Goal: Information Seeking & Learning: Learn about a topic

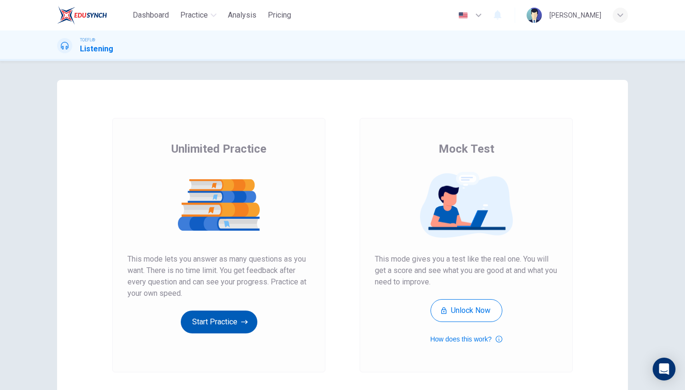
click at [205, 327] on button "Start Practice" at bounding box center [219, 322] width 77 height 23
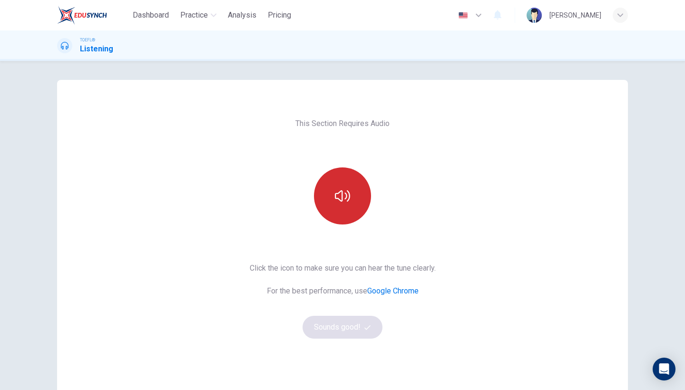
click at [357, 207] on button "button" at bounding box center [342, 196] width 57 height 57
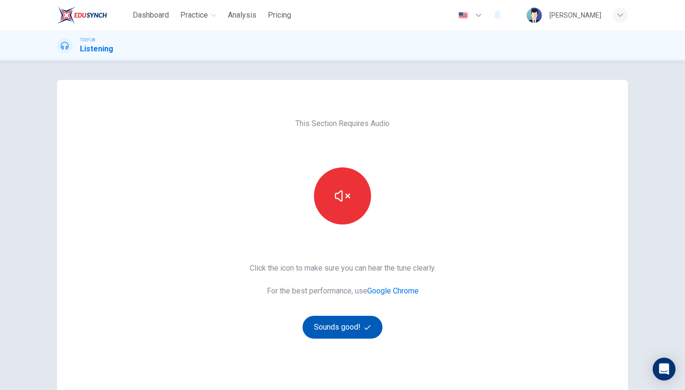
click at [332, 324] on button "Sounds good!" at bounding box center [343, 327] width 80 height 23
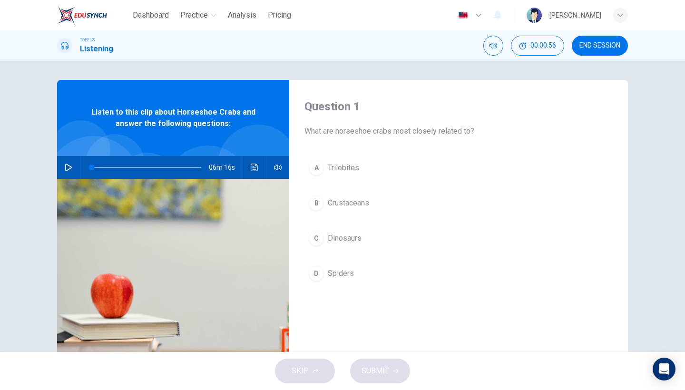
click at [63, 168] on button "button" at bounding box center [68, 167] width 15 height 23
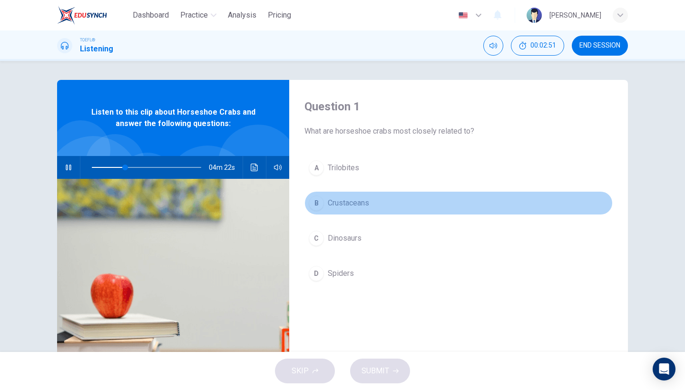
click at [352, 201] on span "Crustaceans" at bounding box center [348, 203] width 41 height 11
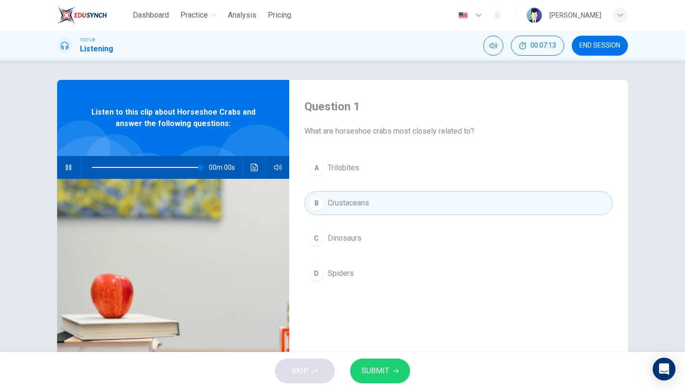
type input "0"
click at [347, 206] on span "Crustaceans" at bounding box center [348, 203] width 41 height 11
click at [375, 369] on span "SUBMIT" at bounding box center [376, 371] width 28 height 13
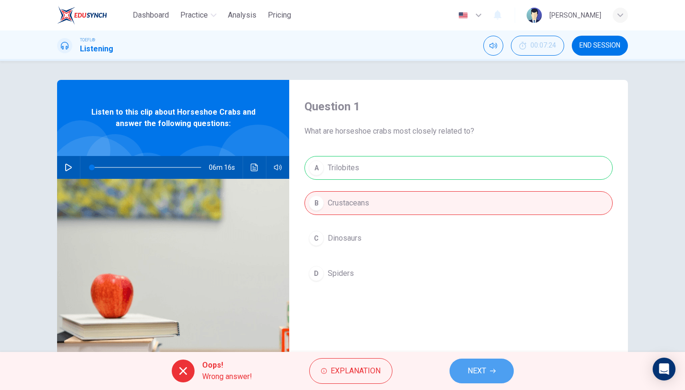
click at [481, 378] on button "NEXT" at bounding box center [482, 371] width 64 height 25
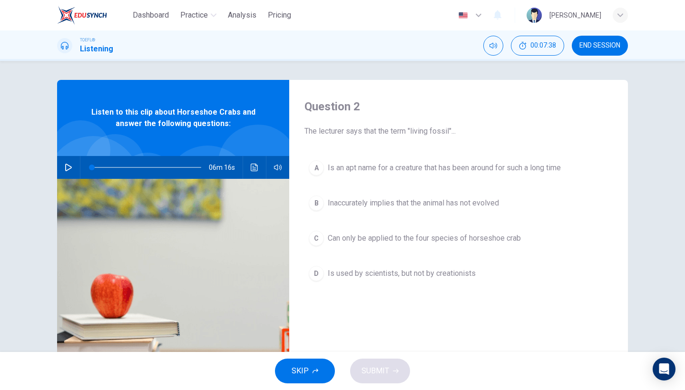
click at [390, 164] on span "Is an apt name for a creature that has been around for such a long time" at bounding box center [444, 167] width 233 height 11
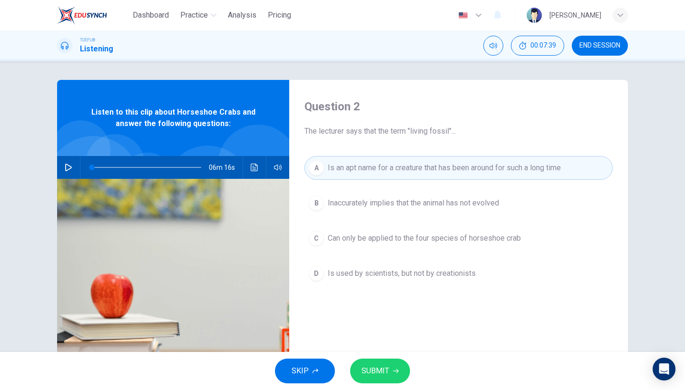
click at [385, 371] on span "SUBMIT" at bounding box center [376, 371] width 28 height 13
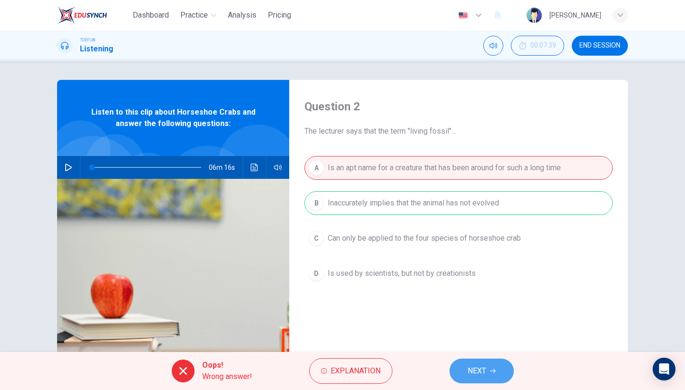
click at [480, 375] on span "NEXT" at bounding box center [477, 371] width 19 height 13
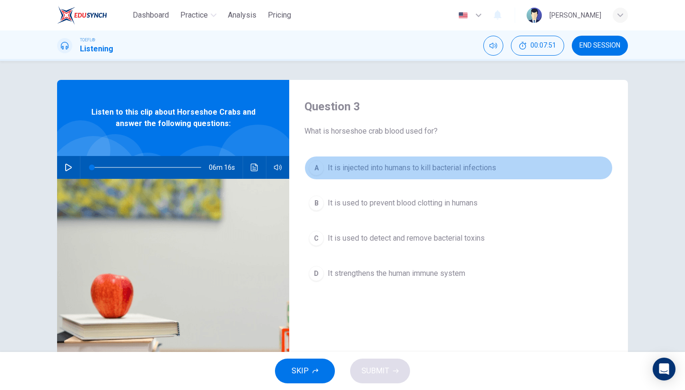
click at [377, 173] on span "It is injected into humans to kill bacterial infections" at bounding box center [412, 167] width 168 height 11
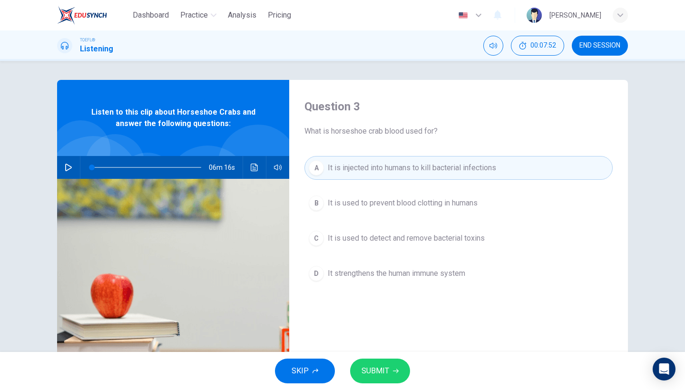
click at [364, 248] on button "C It is used to detect and remove bacterial toxins" at bounding box center [459, 239] width 308 height 24
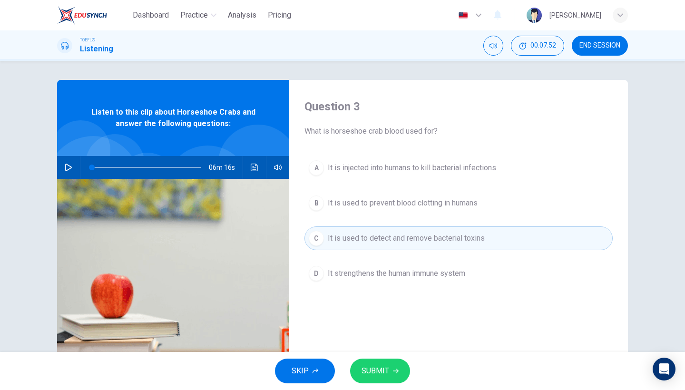
click at [365, 219] on div "A It is injected into humans to kill bacterial infections B It is used to preve…" at bounding box center [459, 230] width 308 height 148
click at [365, 206] on span "It is used to prevent blood clotting in humans" at bounding box center [403, 203] width 150 height 11
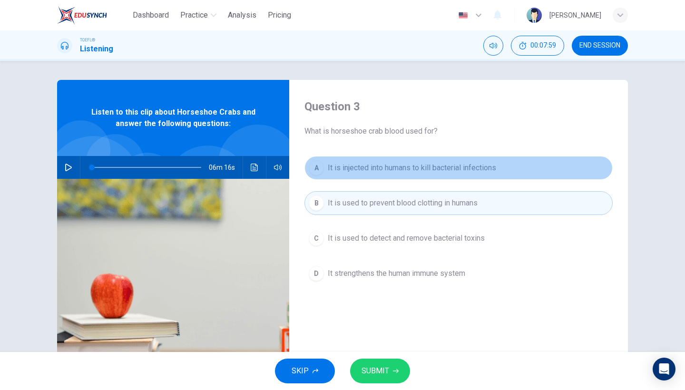
click at [371, 171] on span "It is injected into humans to kill bacterial infections" at bounding box center [412, 167] width 168 height 11
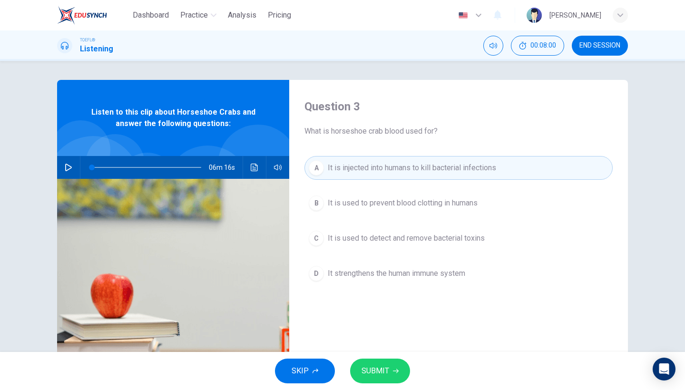
click at [359, 373] on button "SUBMIT" at bounding box center [380, 371] width 60 height 25
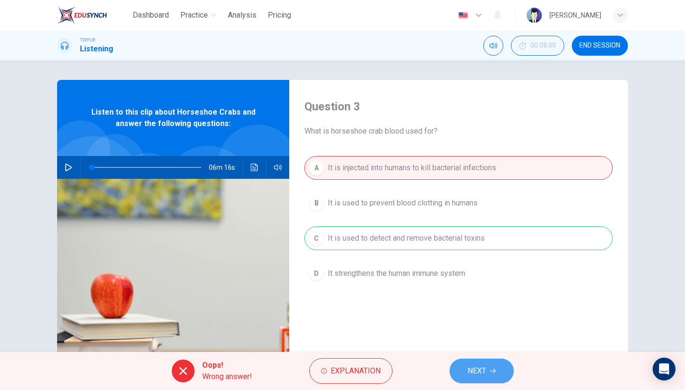
click at [468, 374] on span "NEXT" at bounding box center [477, 371] width 19 height 13
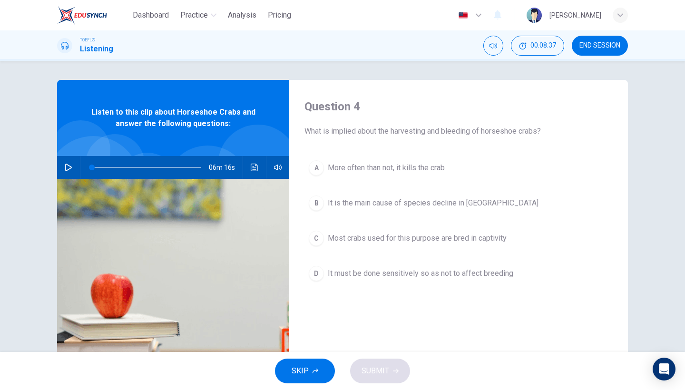
click at [430, 166] on span "More often than not, it kills the crab" at bounding box center [386, 167] width 117 height 11
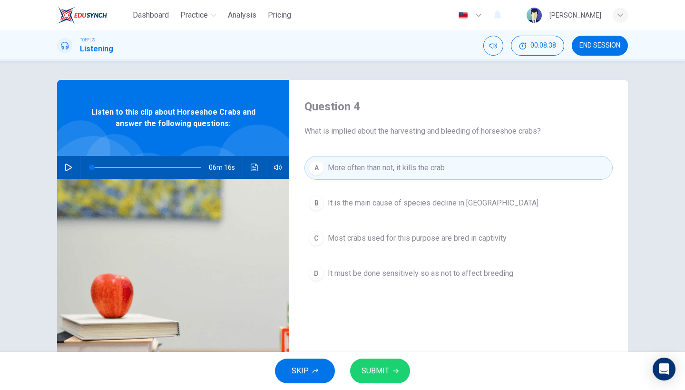
click at [388, 366] on span "SUBMIT" at bounding box center [376, 371] width 28 height 13
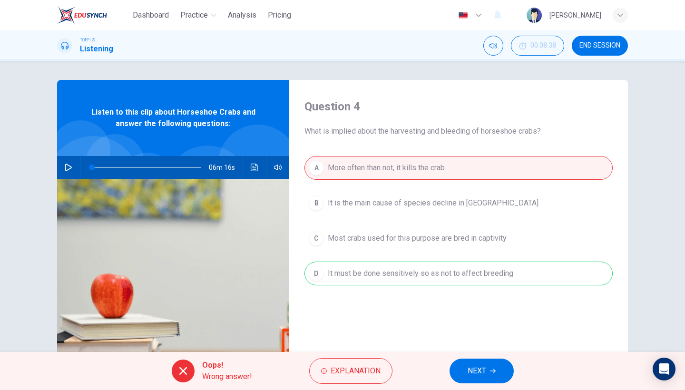
click at [486, 366] on span "NEXT" at bounding box center [477, 371] width 19 height 13
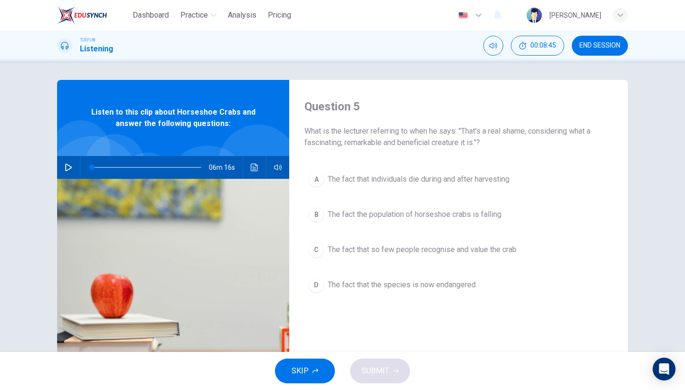
click at [418, 213] on span "The fact the population of horseshoe crabs is falling" at bounding box center [415, 214] width 174 height 11
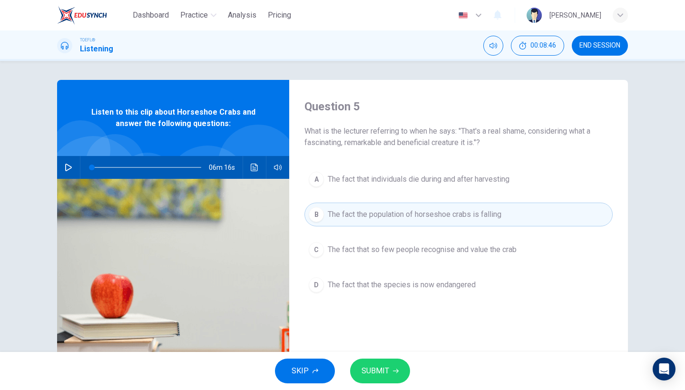
click at [393, 370] on icon "button" at bounding box center [396, 371] width 6 height 6
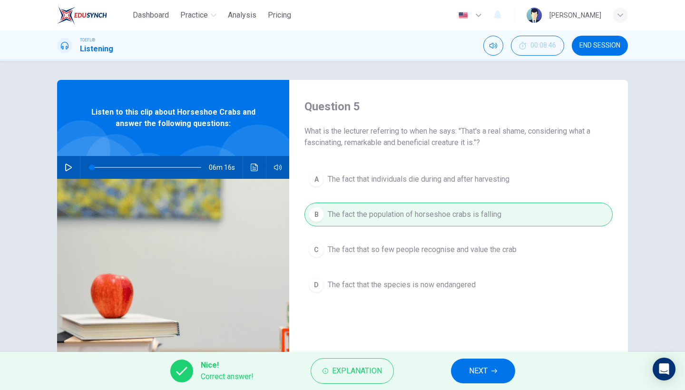
click at [471, 371] on span "NEXT" at bounding box center [478, 371] width 19 height 13
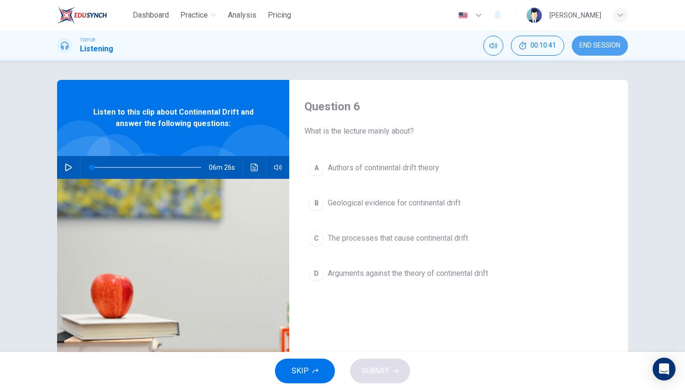
click at [609, 49] on span "END SESSION" at bounding box center [600, 46] width 41 height 8
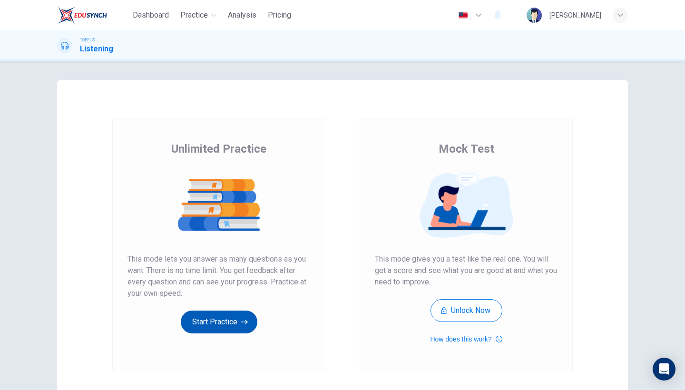
click at [211, 321] on button "Start Practice" at bounding box center [219, 322] width 77 height 23
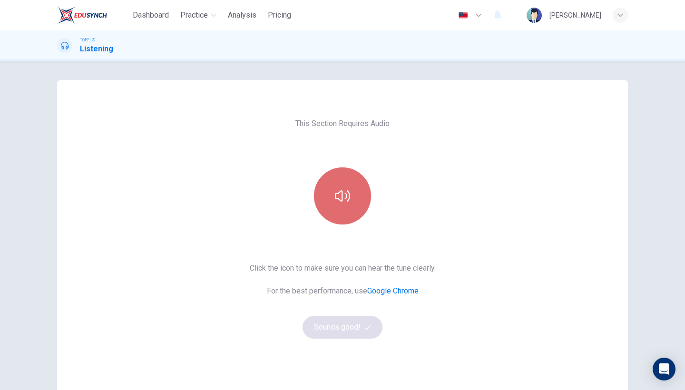
click at [352, 177] on button "button" at bounding box center [342, 196] width 57 height 57
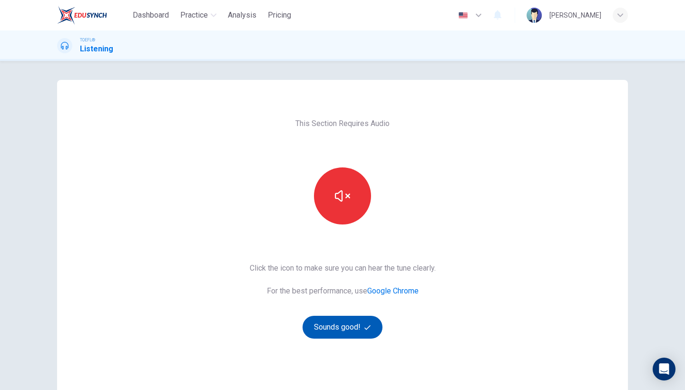
click at [327, 334] on button "Sounds good!" at bounding box center [343, 327] width 80 height 23
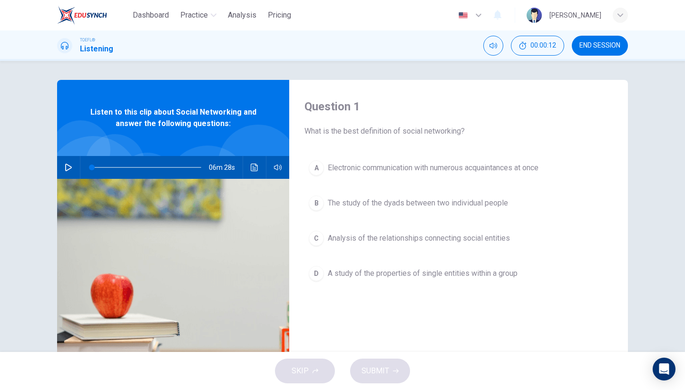
click at [64, 169] on button "button" at bounding box center [68, 167] width 15 height 23
click at [72, 163] on button "button" at bounding box center [68, 167] width 15 height 23
drag, startPoint x: 112, startPoint y: 166, endPoint x: 33, endPoint y: 178, distance: 80.0
click at [33, 178] on div "Question 1 What is the best definition of social networking? A Electronic commu…" at bounding box center [342, 206] width 685 height 291
click at [69, 168] on icon "button" at bounding box center [69, 168] width 8 height 8
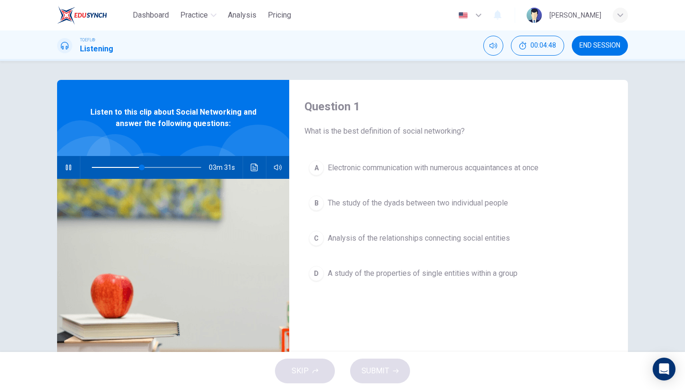
click at [71, 166] on icon "button" at bounding box center [68, 168] width 5 height 6
type input "46"
click at [602, 52] on button "END SESSION" at bounding box center [600, 46] width 56 height 20
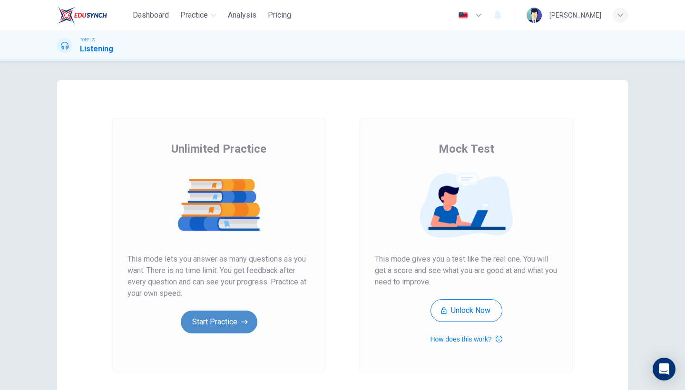
click at [207, 320] on button "Start Practice" at bounding box center [219, 322] width 77 height 23
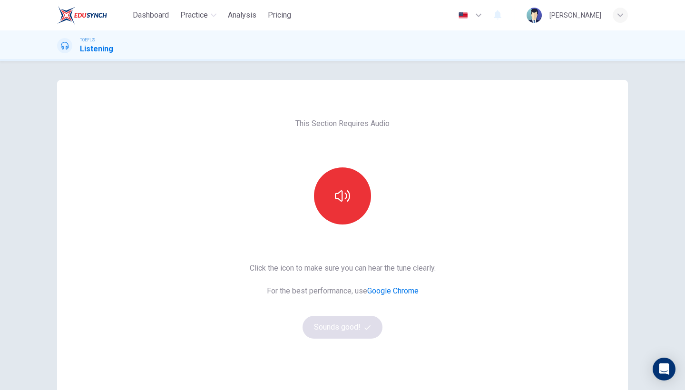
click at [342, 226] on div "This Section Requires Audio Click the icon to make sure you can hear the tune c…" at bounding box center [342, 245] width 201 height 331
click at [359, 202] on button "button" at bounding box center [342, 196] width 57 height 57
click at [311, 332] on button "Sounds good!" at bounding box center [343, 327] width 80 height 23
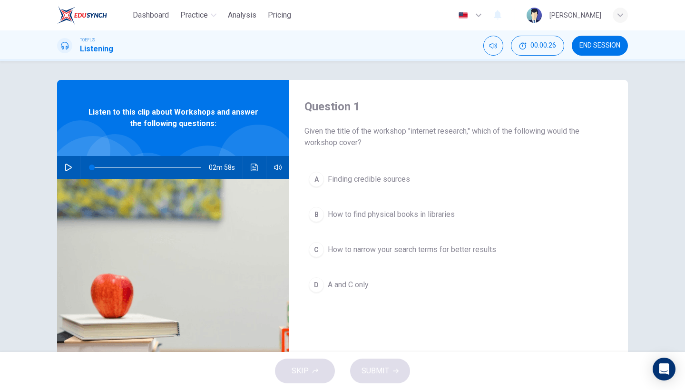
click at [66, 166] on icon "button" at bounding box center [69, 168] width 8 height 8
click at [69, 173] on button "button" at bounding box center [68, 167] width 15 height 23
drag, startPoint x: 92, startPoint y: 165, endPoint x: 80, endPoint y: 166, distance: 12.4
click at [89, 166] on span at bounding box center [92, 168] width 6 height 6
click at [69, 168] on icon "button" at bounding box center [69, 168] width 8 height 8
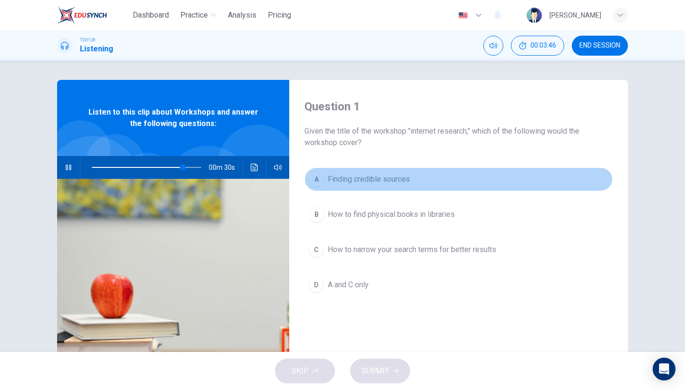
click at [347, 185] on button "A Finding credible sources" at bounding box center [459, 180] width 308 height 24
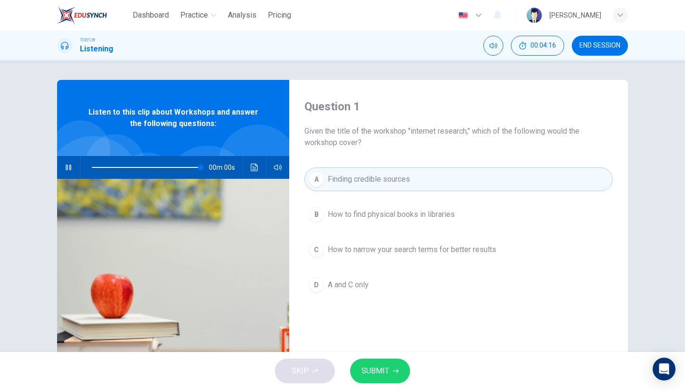
type input "0"
click at [384, 368] on span "SUBMIT" at bounding box center [376, 371] width 28 height 13
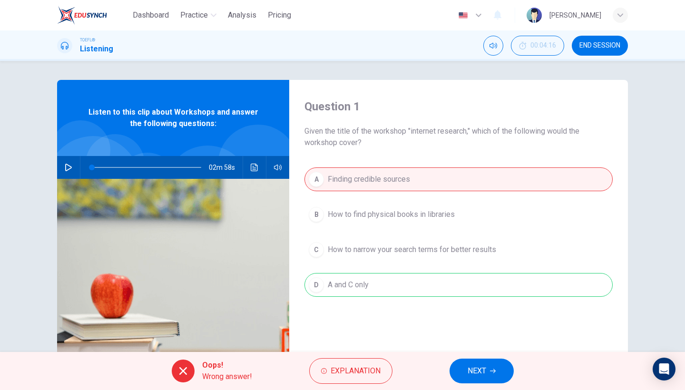
click at [463, 374] on button "NEXT" at bounding box center [482, 371] width 64 height 25
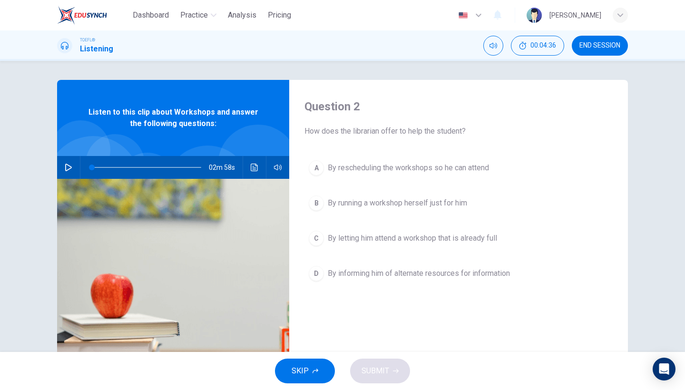
click at [442, 280] on button "D By informing him of alternate resources for information" at bounding box center [459, 274] width 308 height 24
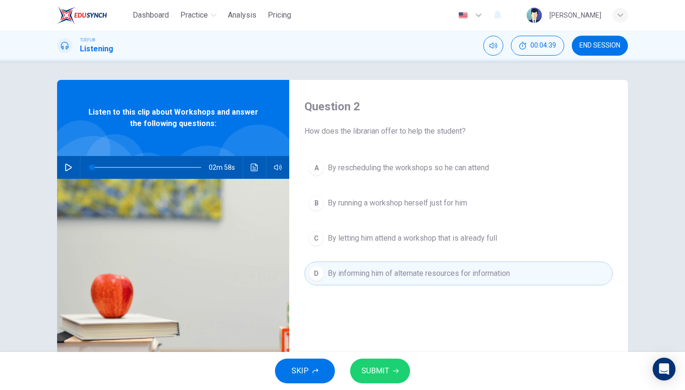
click at [375, 180] on div "A By rescheduling the workshops so he can attend B By running a workshop hersel…" at bounding box center [459, 230] width 308 height 148
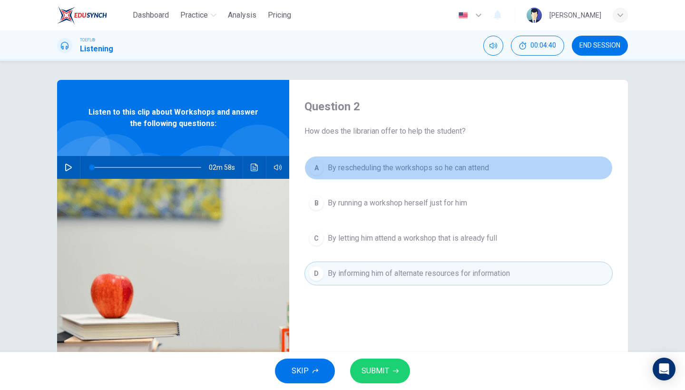
click at [366, 172] on span "By rescheduling the workshops so he can attend" at bounding box center [408, 167] width 161 height 11
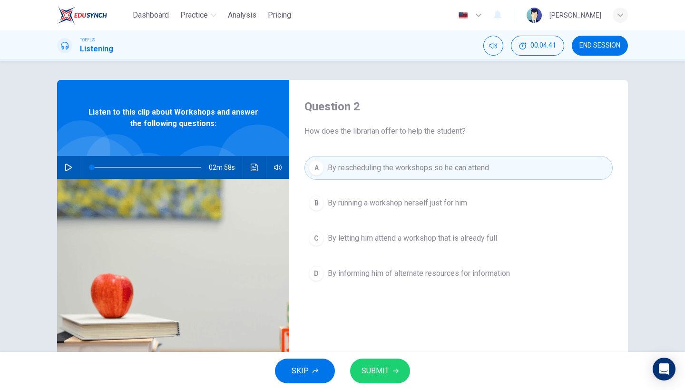
click at [376, 275] on span "By informing him of alternate resources for information" at bounding box center [419, 273] width 182 height 11
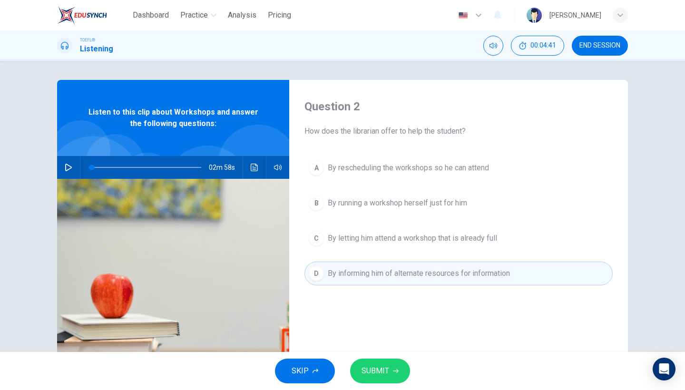
click at [370, 375] on span "SUBMIT" at bounding box center [376, 371] width 28 height 13
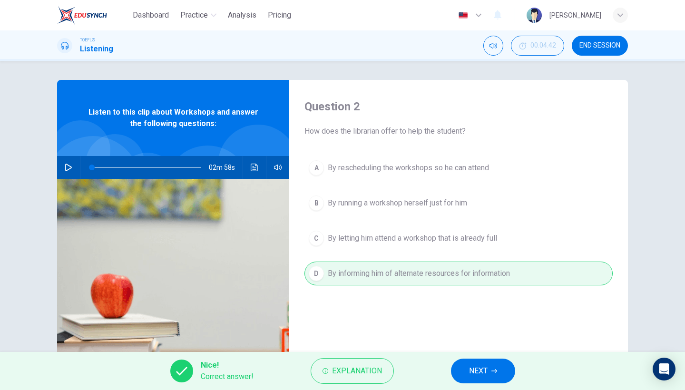
click at [483, 366] on span "NEXT" at bounding box center [478, 371] width 19 height 13
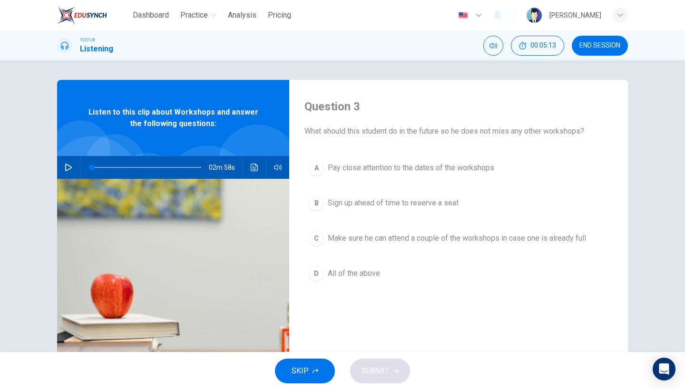
click at [433, 181] on div "A Pay close attention to the dates of the workshops B Sign up ahead of time to …" at bounding box center [459, 230] width 308 height 148
click at [409, 206] on span "Sign up ahead of time to reserve a seat" at bounding box center [393, 203] width 131 height 11
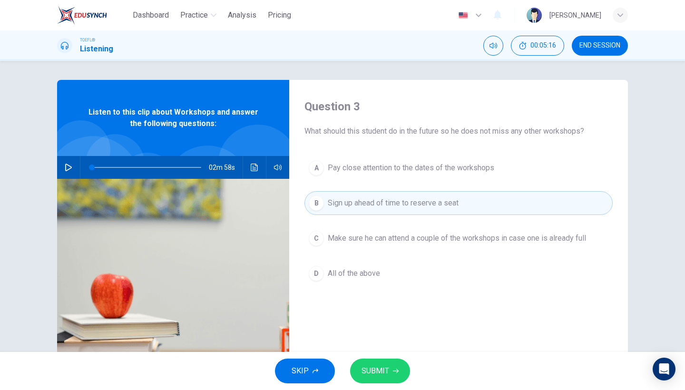
click at [381, 372] on span "SUBMIT" at bounding box center [376, 371] width 28 height 13
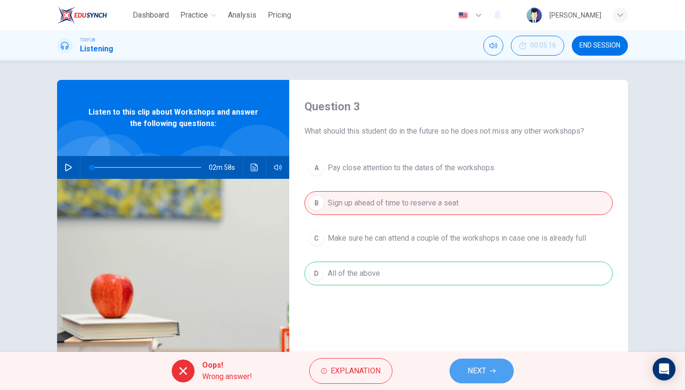
click at [465, 371] on button "NEXT" at bounding box center [482, 371] width 64 height 25
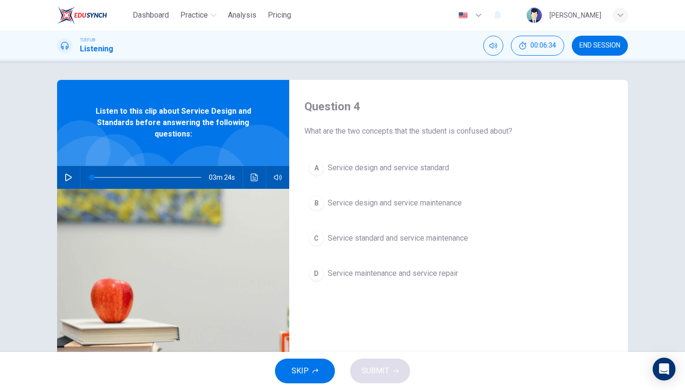
click at [600, 53] on button "END SESSION" at bounding box center [600, 46] width 56 height 20
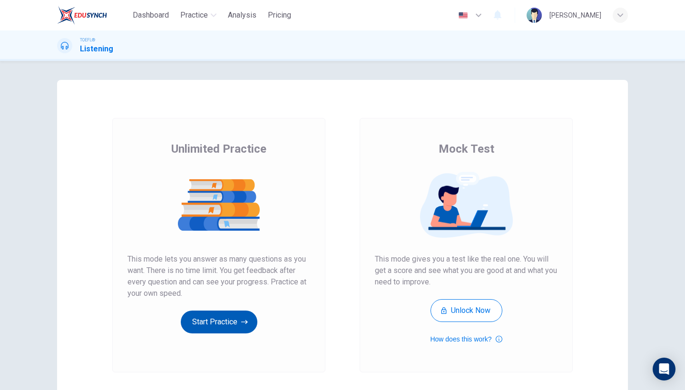
click at [222, 332] on button "Start Practice" at bounding box center [219, 322] width 77 height 23
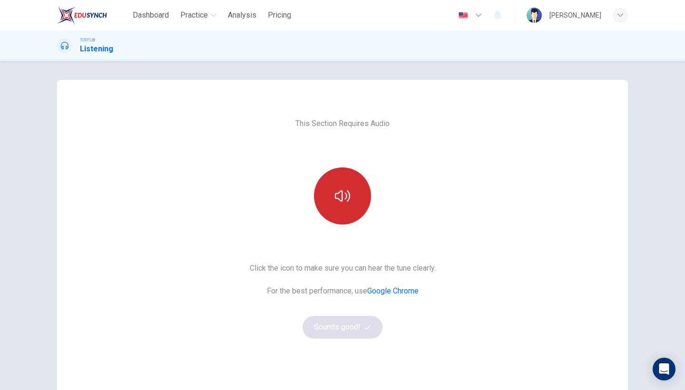
click at [350, 207] on button "button" at bounding box center [342, 196] width 57 height 57
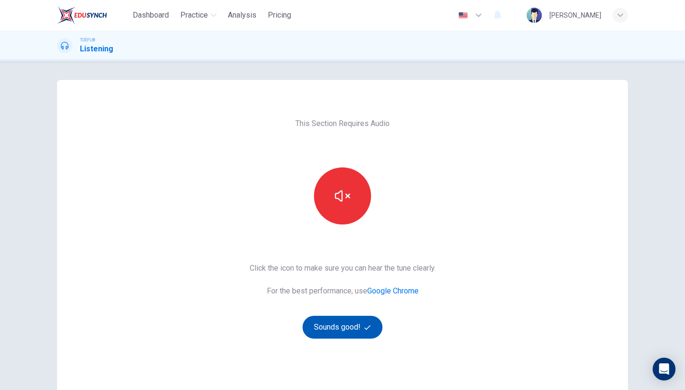
click at [346, 334] on button "Sounds good!" at bounding box center [343, 327] width 80 height 23
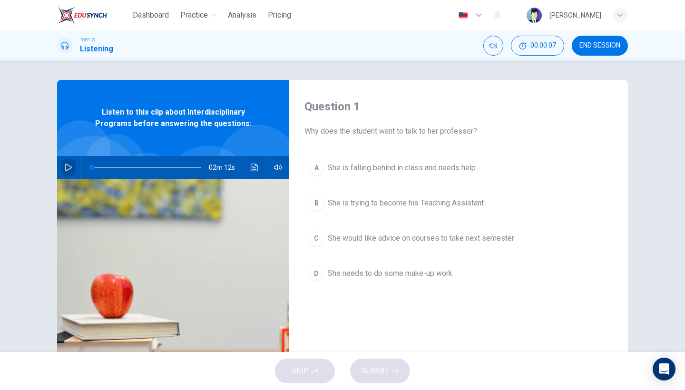
click at [68, 165] on icon "button" at bounding box center [68, 168] width 7 height 8
type input "0"
click at [353, 228] on button "C She would like advice on courses to take next semester" at bounding box center [459, 239] width 308 height 24
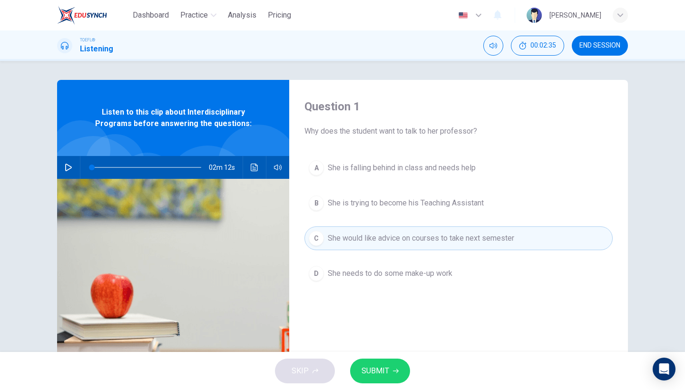
click at [383, 380] on button "SUBMIT" at bounding box center [380, 371] width 60 height 25
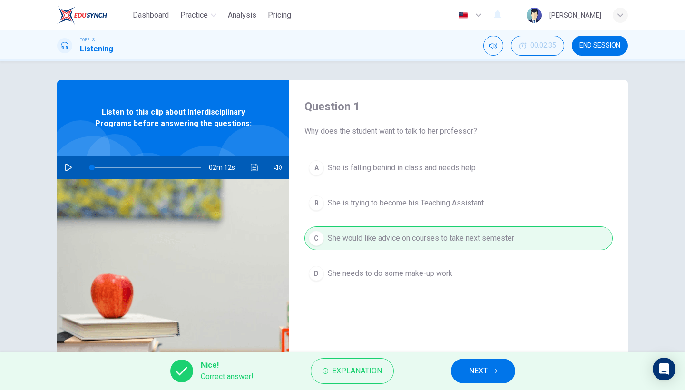
click at [476, 385] on div "Nice! Correct answer! Explanation NEXT" at bounding box center [342, 371] width 685 height 38
click at [486, 363] on button "NEXT" at bounding box center [483, 371] width 64 height 25
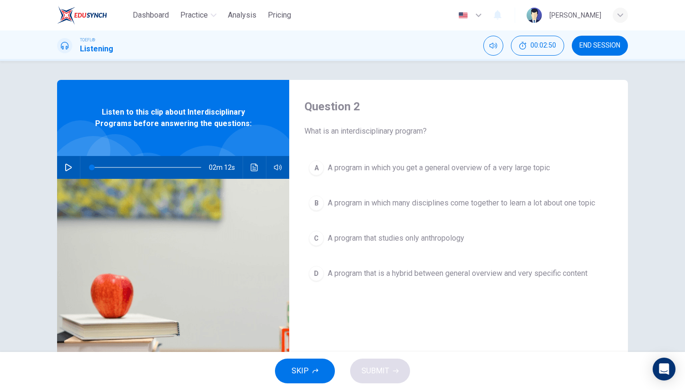
click at [433, 218] on div "A A program in which you get a general overview of a very large topic B A progr…" at bounding box center [459, 230] width 308 height 148
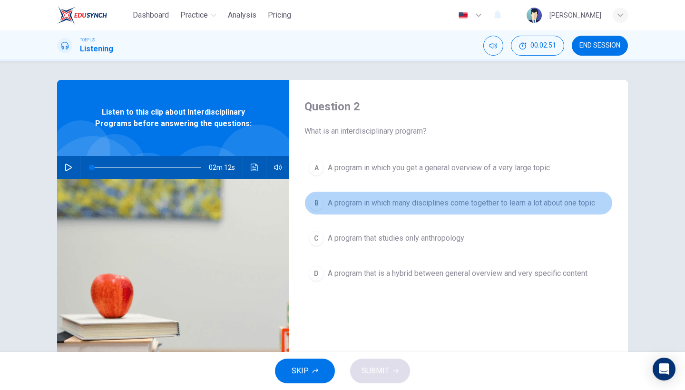
click at [409, 208] on span "A program in which many disciplines come together to learn a lot about one topic" at bounding box center [461, 203] width 267 height 11
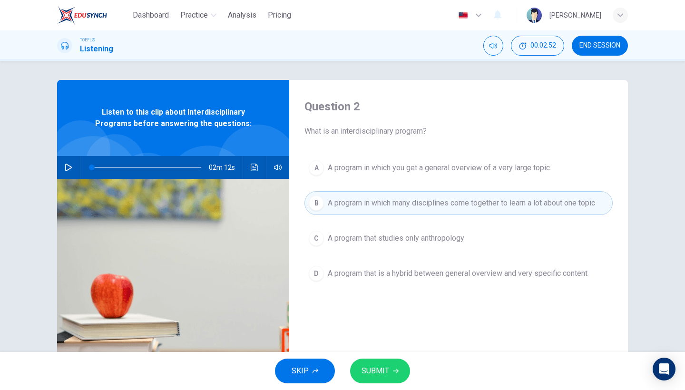
click at [390, 366] on button "SUBMIT" at bounding box center [380, 371] width 60 height 25
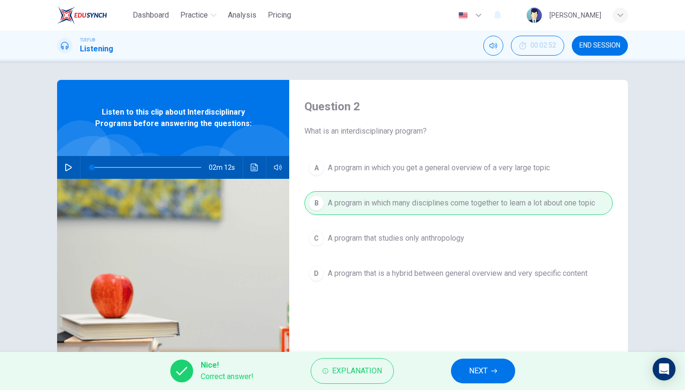
click at [462, 371] on button "NEXT" at bounding box center [483, 371] width 64 height 25
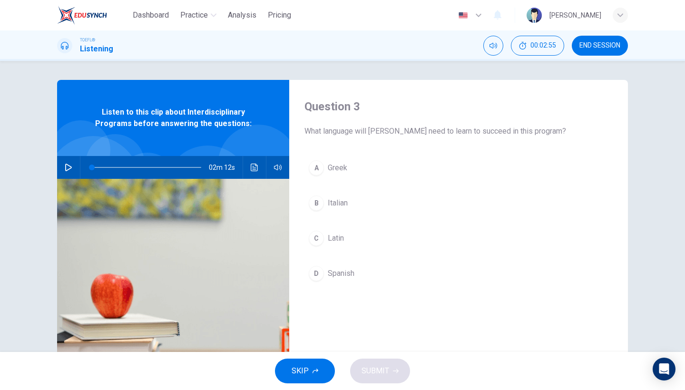
click at [339, 242] on span "Latin" at bounding box center [336, 238] width 16 height 11
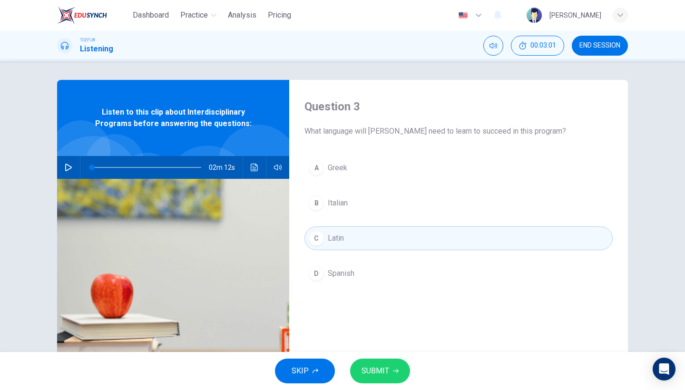
click at [390, 380] on button "SUBMIT" at bounding box center [380, 371] width 60 height 25
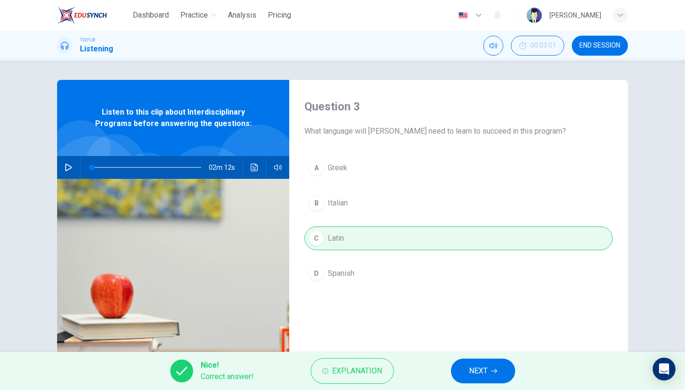
click at [473, 378] on button "NEXT" at bounding box center [483, 371] width 64 height 25
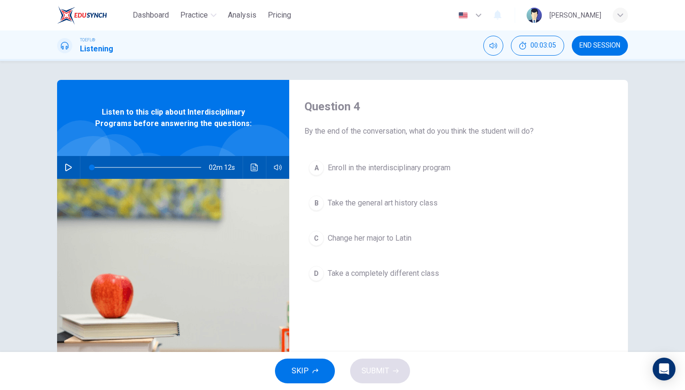
click at [383, 163] on span "Enroll in the interdisciplinary program" at bounding box center [389, 167] width 123 height 11
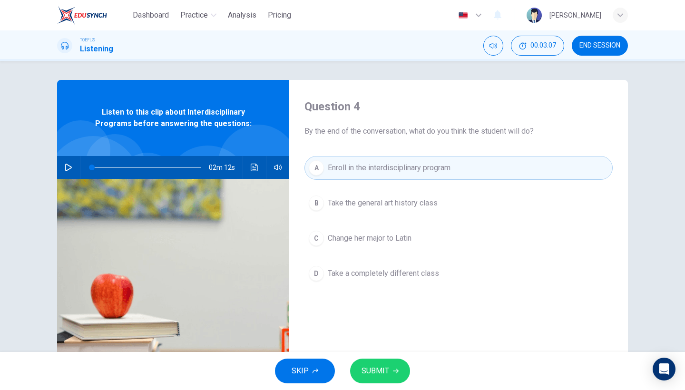
click at [381, 361] on button "SUBMIT" at bounding box center [380, 371] width 60 height 25
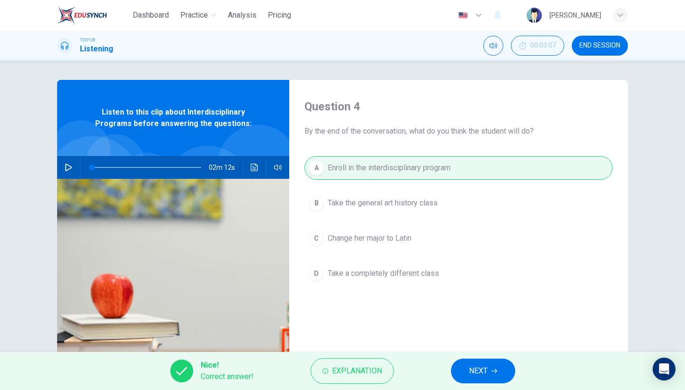
click at [465, 375] on button "NEXT" at bounding box center [483, 371] width 64 height 25
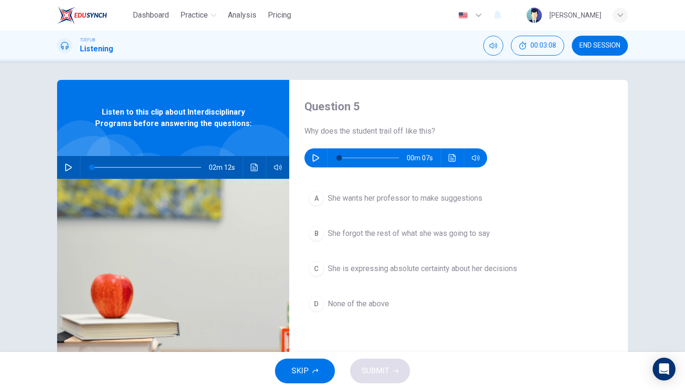
click at [316, 158] on icon "button" at bounding box center [316, 158] width 8 height 8
type input "0"
click at [356, 307] on span "None of the above" at bounding box center [358, 303] width 61 height 11
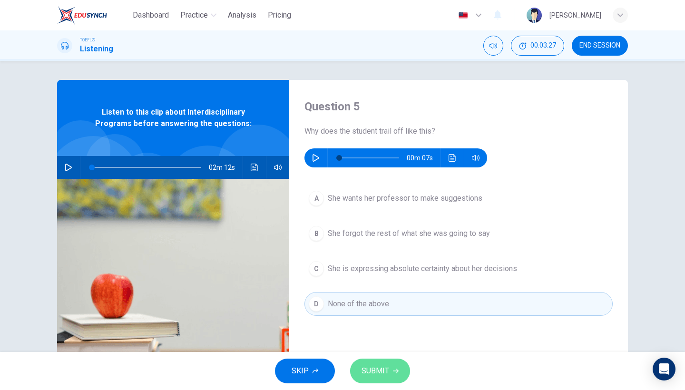
click at [373, 366] on span "SUBMIT" at bounding box center [376, 371] width 28 height 13
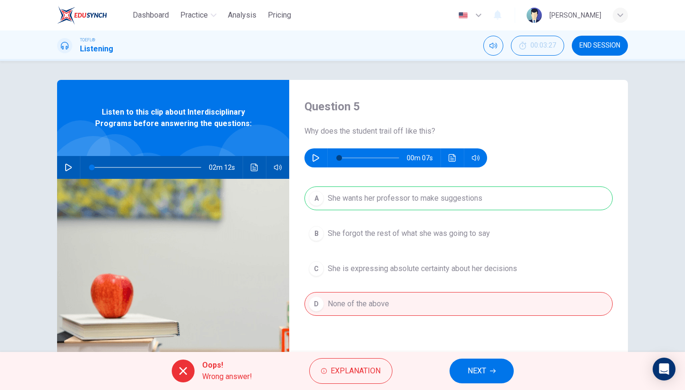
click at [466, 376] on button "NEXT" at bounding box center [482, 371] width 64 height 25
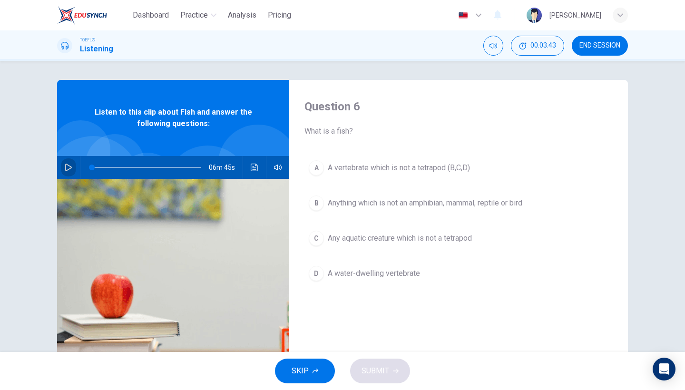
click at [69, 169] on icon "button" at bounding box center [68, 168] width 7 height 8
click at [327, 169] on button "A A vertebrate which is not a tetrapod (B,C,D)" at bounding box center [459, 168] width 308 height 24
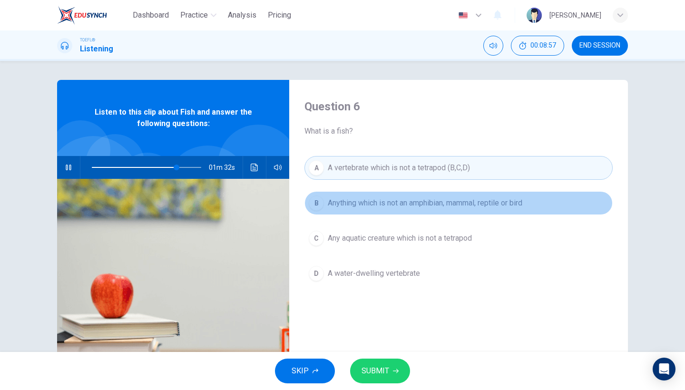
click at [345, 212] on button "B Anything which is not an amphibian, mammal, reptile or bird" at bounding box center [459, 203] width 308 height 24
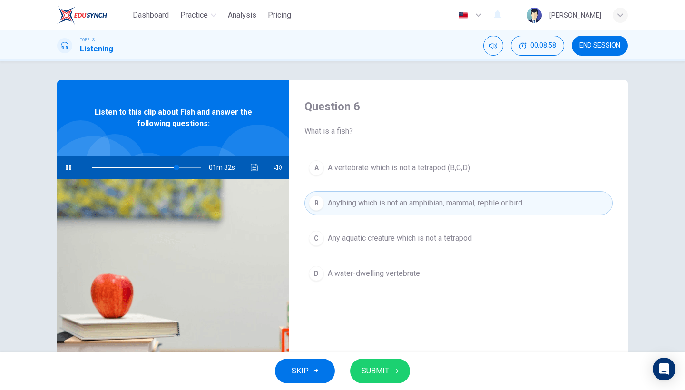
click at [376, 369] on span "SUBMIT" at bounding box center [376, 371] width 28 height 13
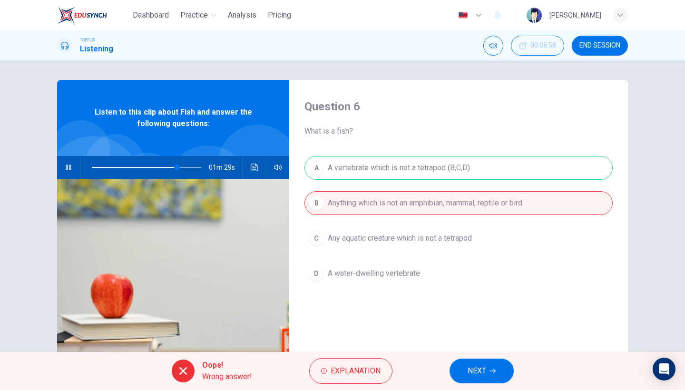
click at [497, 372] on button "NEXT" at bounding box center [482, 371] width 64 height 25
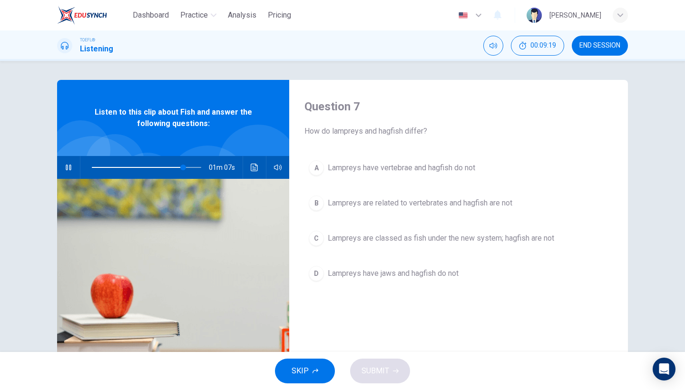
click at [410, 198] on span "Lampreys are related to vertebrates and hagfish are not" at bounding box center [420, 203] width 185 height 11
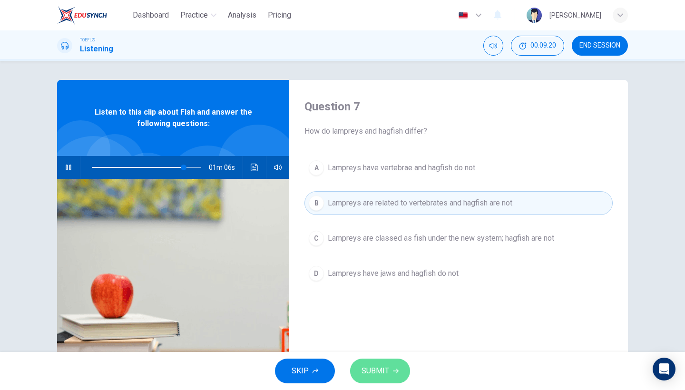
click at [380, 377] on span "SUBMIT" at bounding box center [376, 371] width 28 height 13
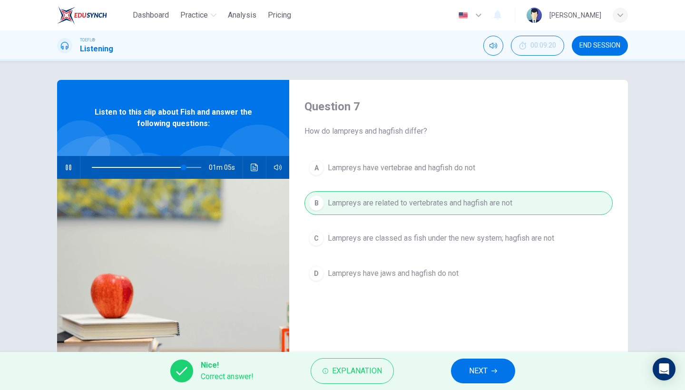
click at [495, 372] on icon "button" at bounding box center [495, 371] width 6 height 6
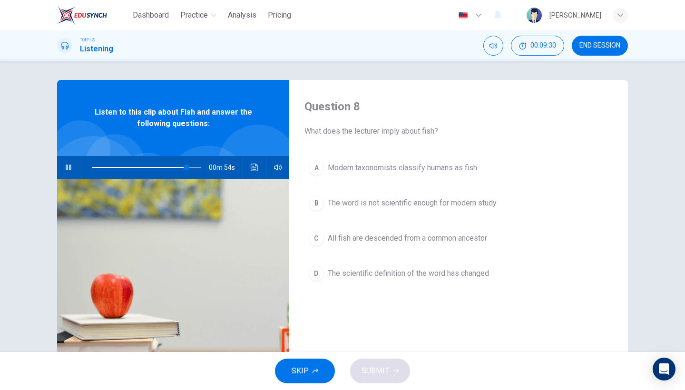
click at [386, 267] on button "D The scientific definition of the word has changed" at bounding box center [459, 274] width 308 height 24
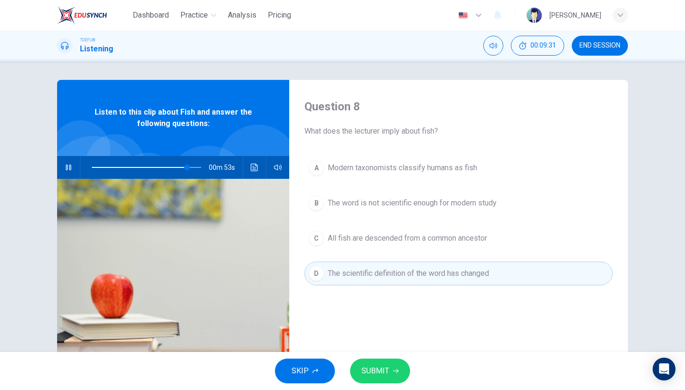
click at [368, 364] on button "SUBMIT" at bounding box center [380, 371] width 60 height 25
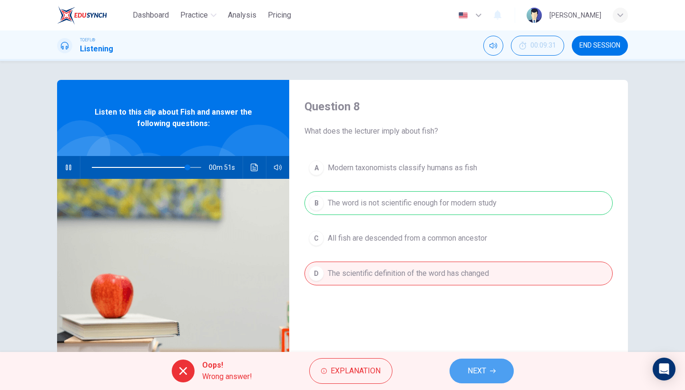
click at [481, 371] on span "NEXT" at bounding box center [477, 371] width 19 height 13
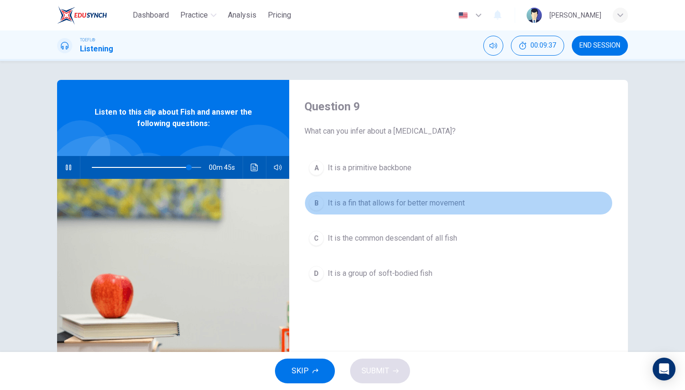
click at [410, 209] on button "B It is a fin that allows for better movement" at bounding box center [459, 203] width 308 height 24
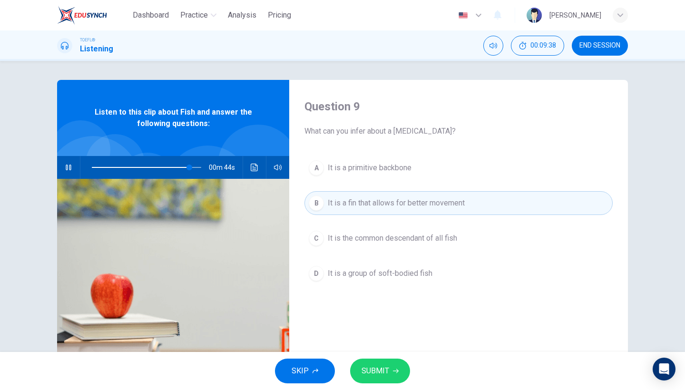
click at [386, 376] on span "SUBMIT" at bounding box center [376, 371] width 28 height 13
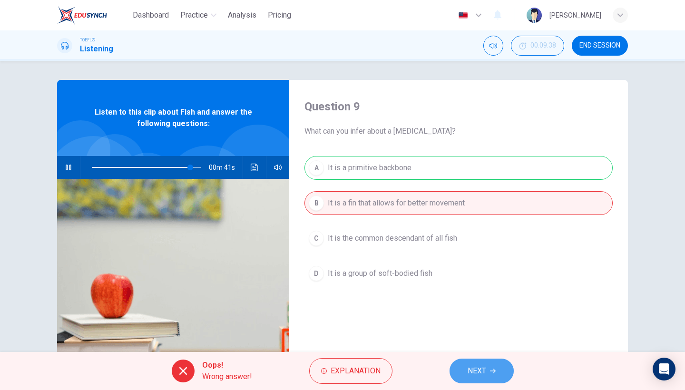
click at [488, 370] on button "NEXT" at bounding box center [482, 371] width 64 height 25
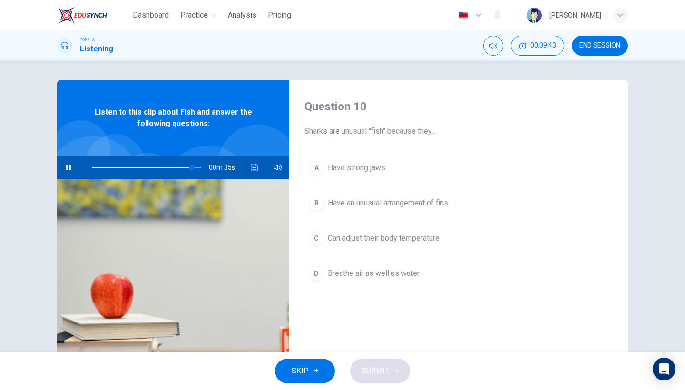
click at [356, 176] on button "A Have strong jaws" at bounding box center [459, 168] width 308 height 24
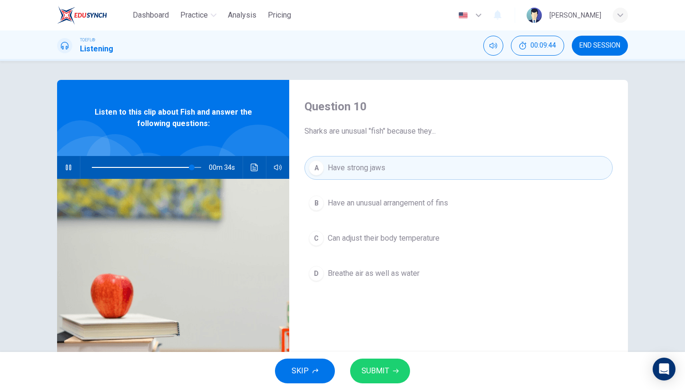
click at [376, 363] on button "SUBMIT" at bounding box center [380, 371] width 60 height 25
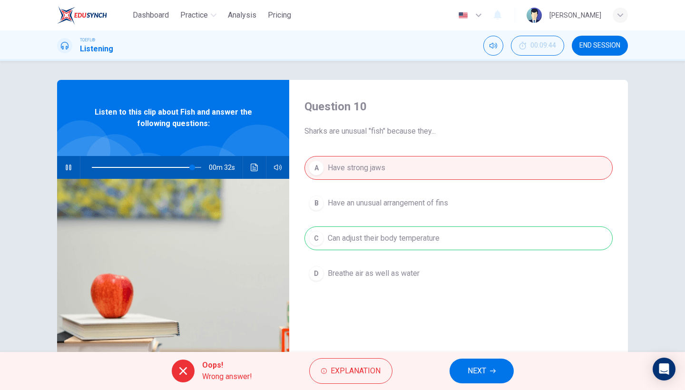
type input "92"
click at [464, 376] on button "NEXT" at bounding box center [482, 371] width 64 height 25
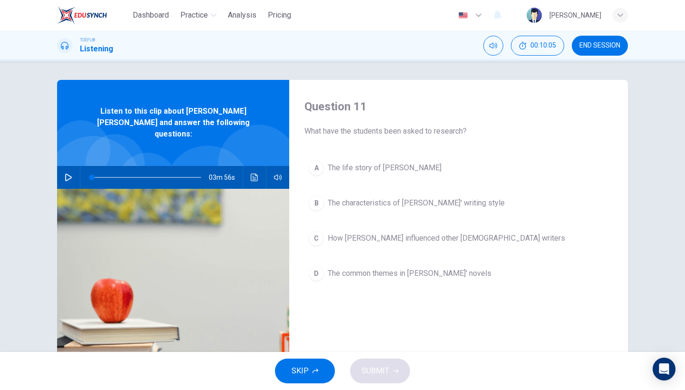
click at [67, 174] on icon "button" at bounding box center [69, 178] width 8 height 8
type input "0"
click at [336, 177] on button "A The life story of Charles Dickens" at bounding box center [459, 168] width 308 height 24
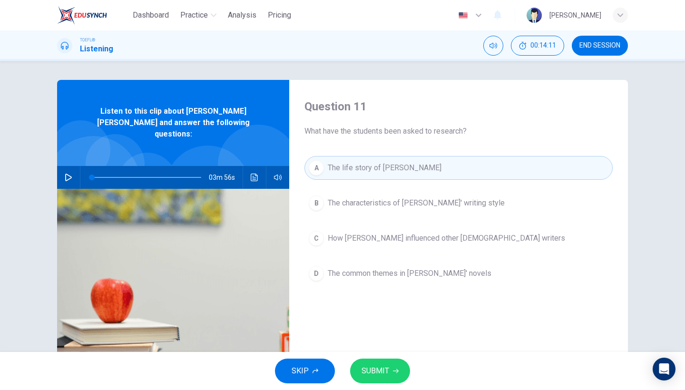
click at [369, 372] on span "SUBMIT" at bounding box center [376, 371] width 28 height 13
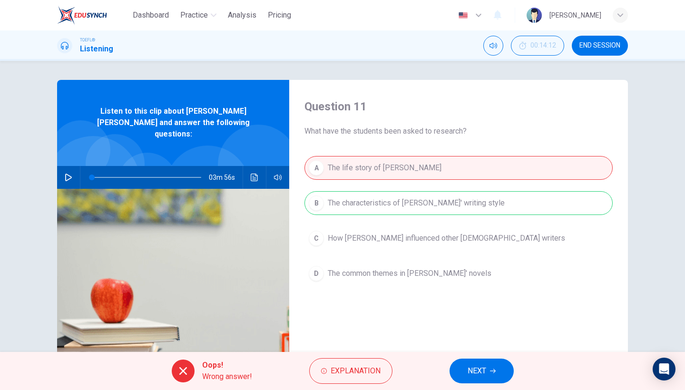
click at [464, 367] on button "NEXT" at bounding box center [482, 371] width 64 height 25
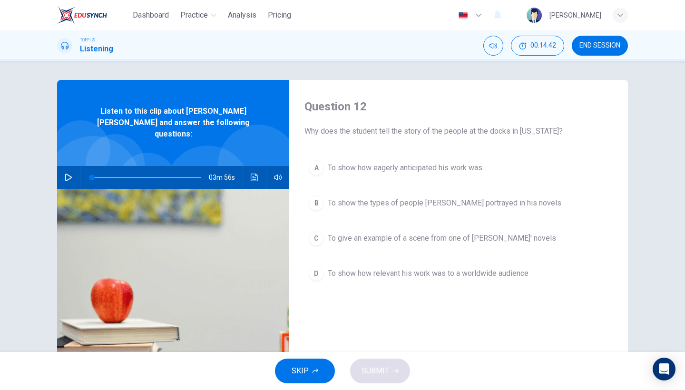
click at [412, 171] on span "To show how eagerly anticipated his work was" at bounding box center [405, 167] width 155 height 11
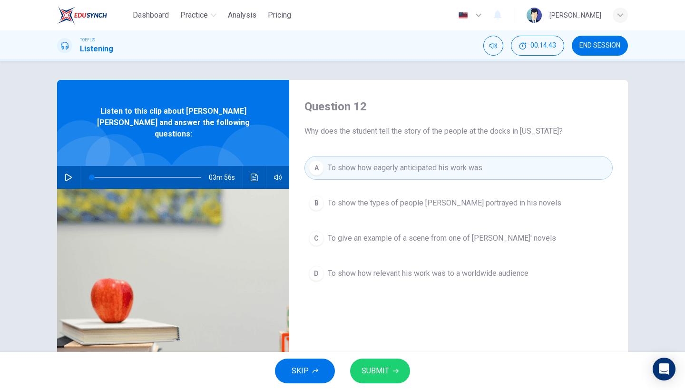
click at [388, 368] on span "SUBMIT" at bounding box center [376, 371] width 28 height 13
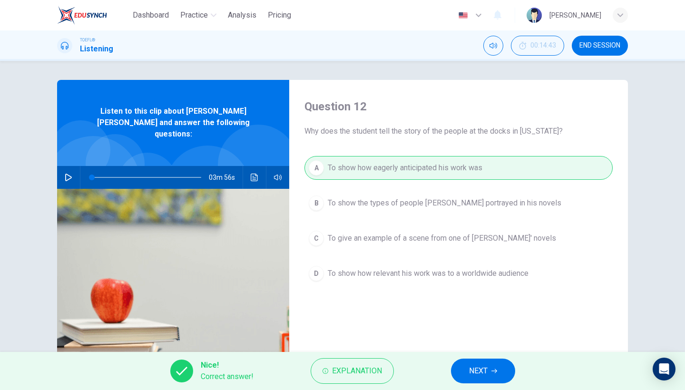
click at [468, 370] on button "NEXT" at bounding box center [483, 371] width 64 height 25
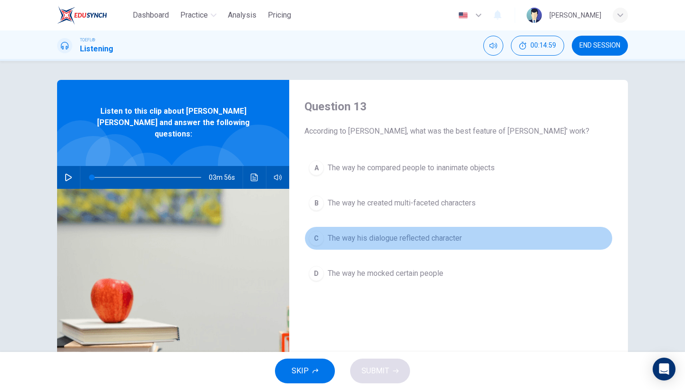
click at [400, 242] on span "The way his dialogue reflected character" at bounding box center [395, 238] width 134 height 11
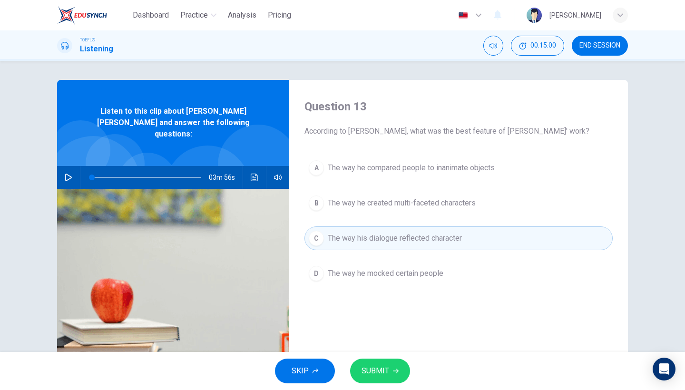
click at [379, 351] on div "Question 13 According to William, what was the best feature of Dickens' work? A…" at bounding box center [458, 245] width 339 height 331
click at [379, 364] on button "SUBMIT" at bounding box center [380, 371] width 60 height 25
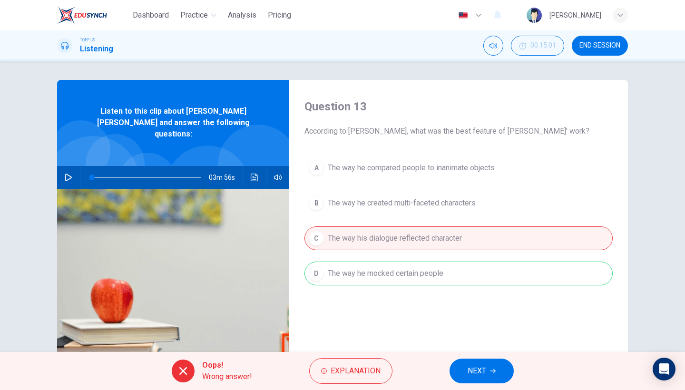
click at [469, 366] on span "NEXT" at bounding box center [477, 371] width 19 height 13
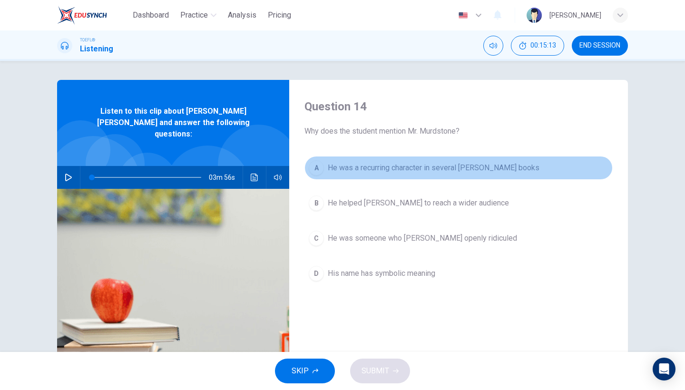
click at [406, 179] on button "A He was a recurring character in several Dickens books" at bounding box center [459, 168] width 308 height 24
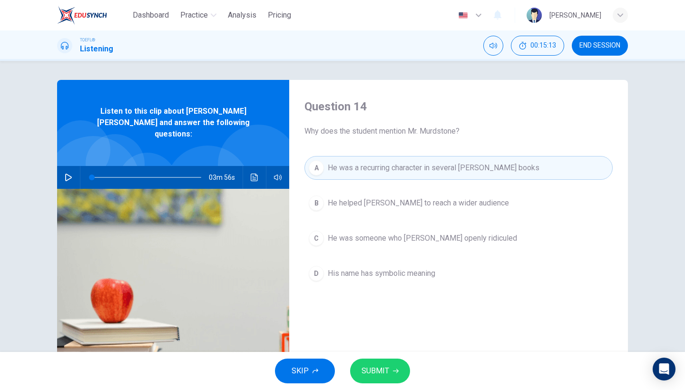
click at [378, 357] on div "SKIP SUBMIT" at bounding box center [342, 371] width 685 height 38
click at [378, 370] on span "SUBMIT" at bounding box center [376, 371] width 28 height 13
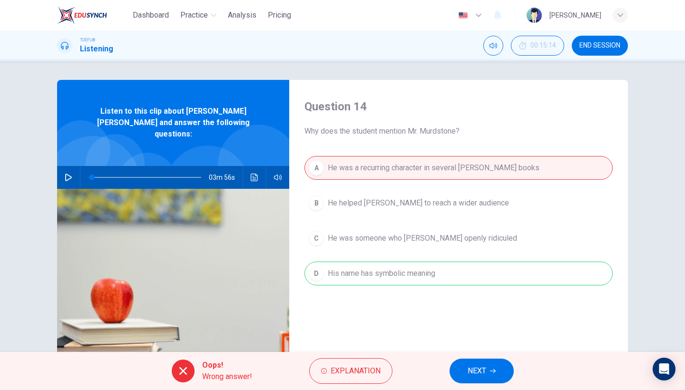
click at [474, 376] on span "NEXT" at bounding box center [477, 371] width 19 height 13
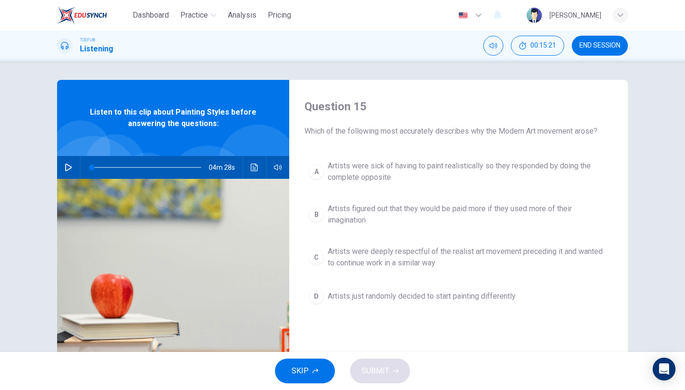
click at [599, 58] on div "TOEFL® Listening 00:15:21 END SESSION" at bounding box center [342, 45] width 685 height 30
click at [607, 49] on span "END SESSION" at bounding box center [600, 46] width 41 height 8
